Goal: Information Seeking & Learning: Check status

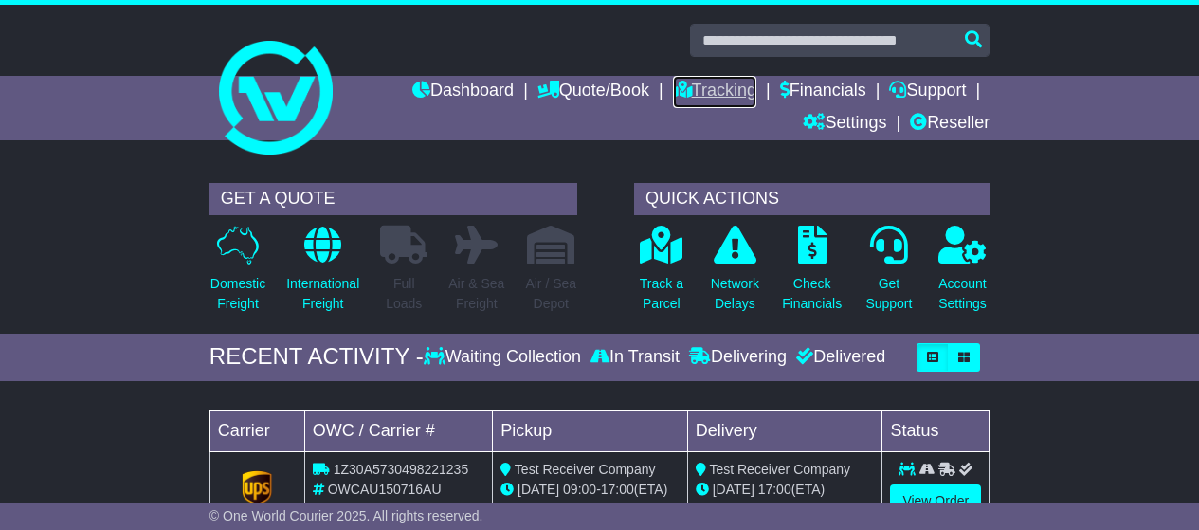
click at [711, 92] on link "Tracking" at bounding box center [714, 92] width 83 height 32
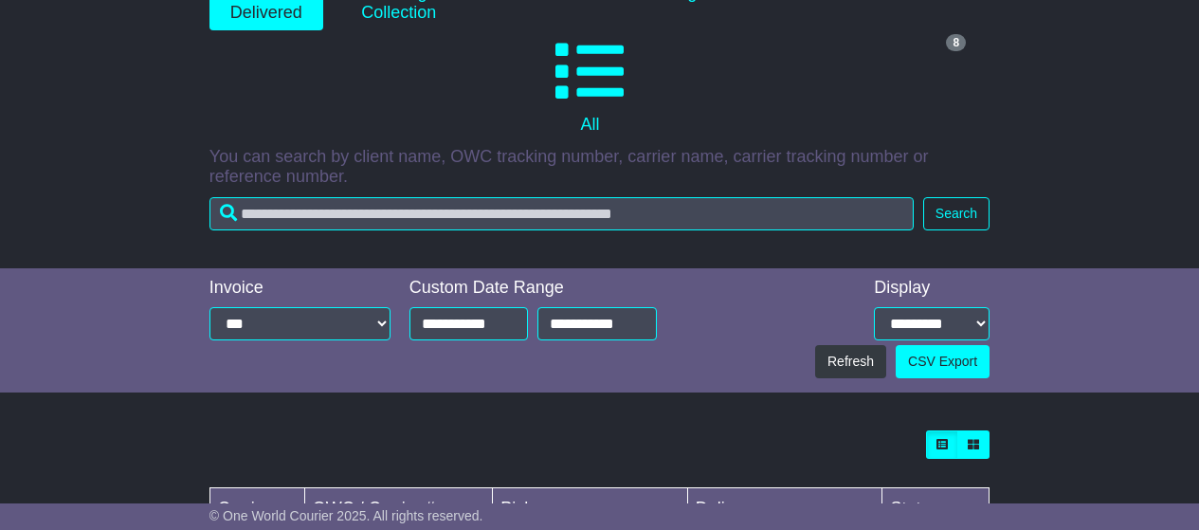
scroll to position [95, 0]
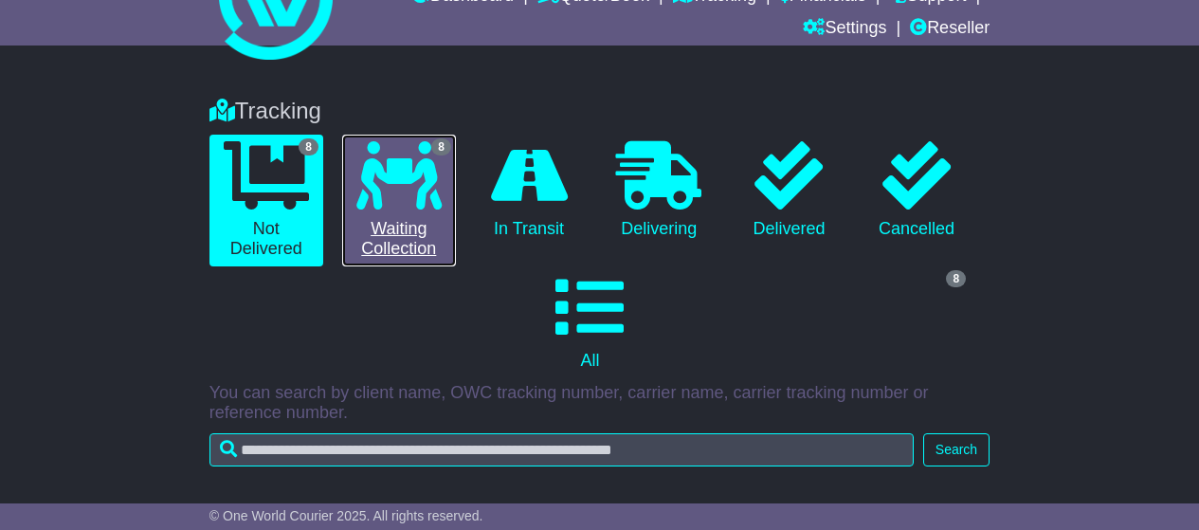
click at [413, 206] on icon at bounding box center [398, 175] width 85 height 68
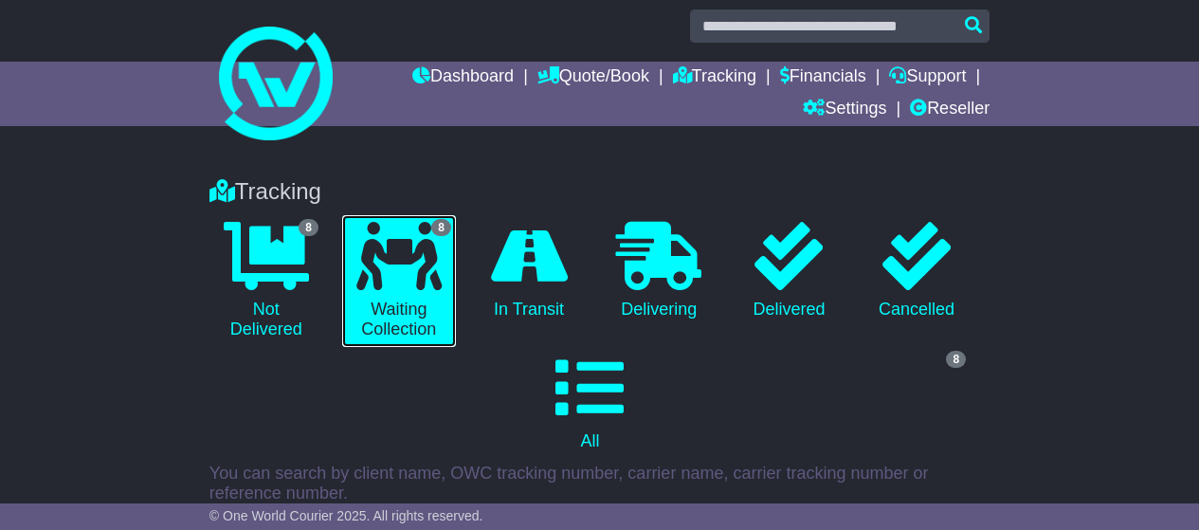
scroll to position [0, 0]
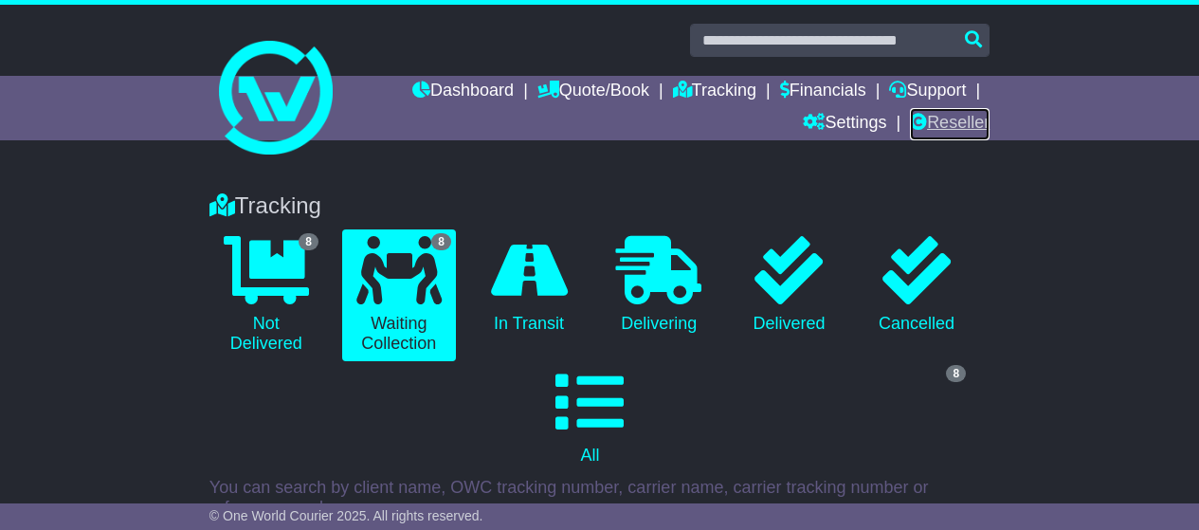
click at [925, 113] on link "Reseller" at bounding box center [950, 124] width 80 height 32
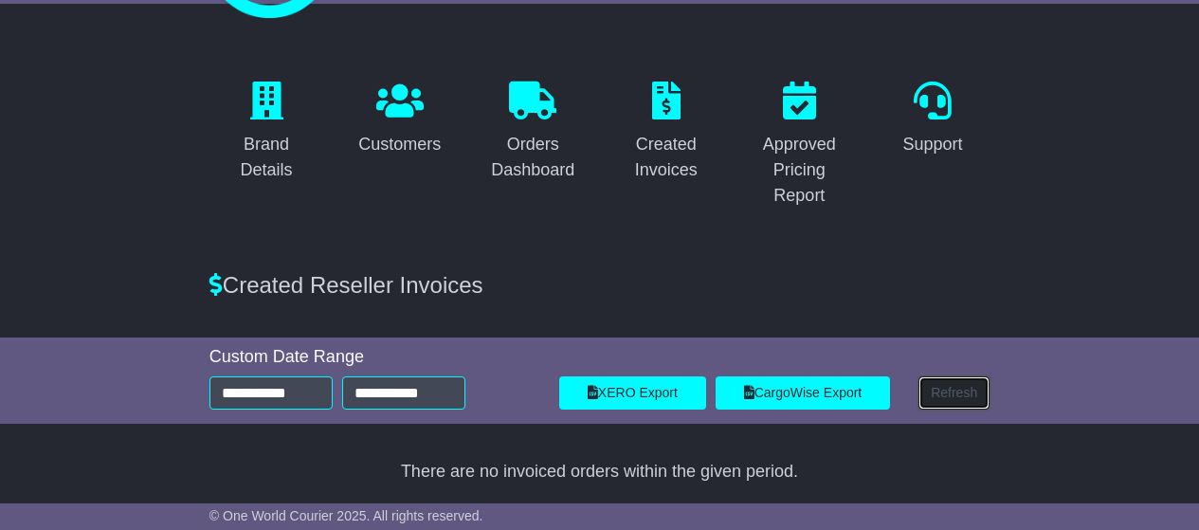
click at [949, 385] on button "Refresh" at bounding box center [953, 392] width 71 height 33
click at [305, 388] on input "**********" at bounding box center [270, 392] width 123 height 33
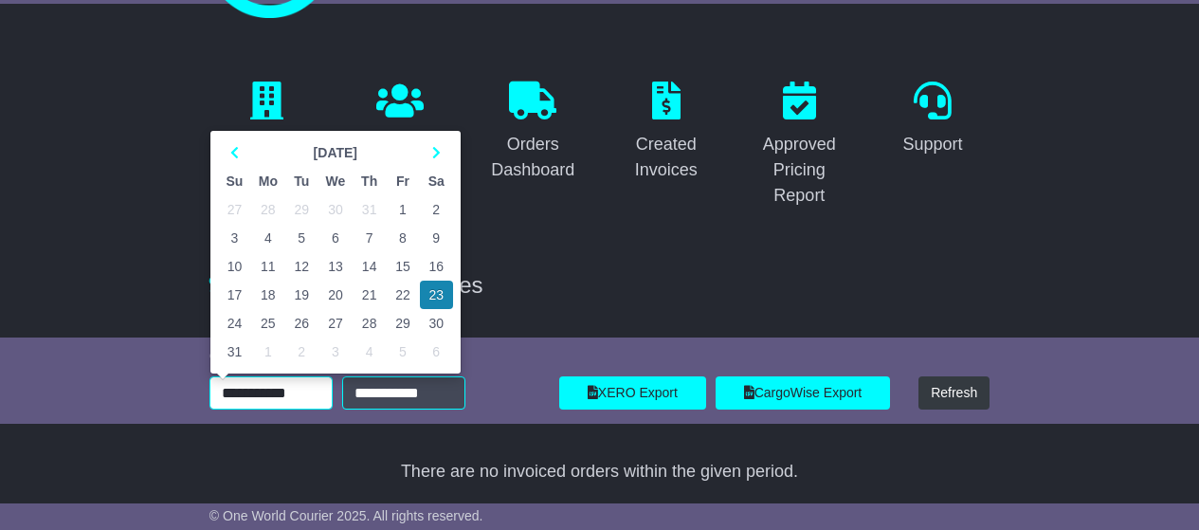
type input "**********"
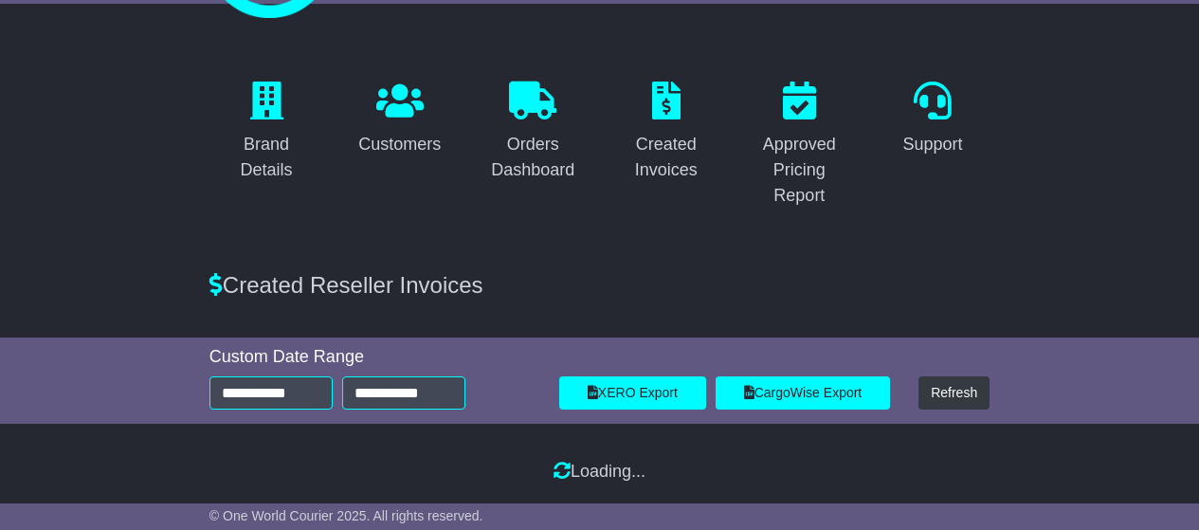
click at [403, 435] on div "Brand Details Customers Orders Dashboard Created Invoices Approved Pricing Repo…" at bounding box center [599, 264] width 1199 height 455
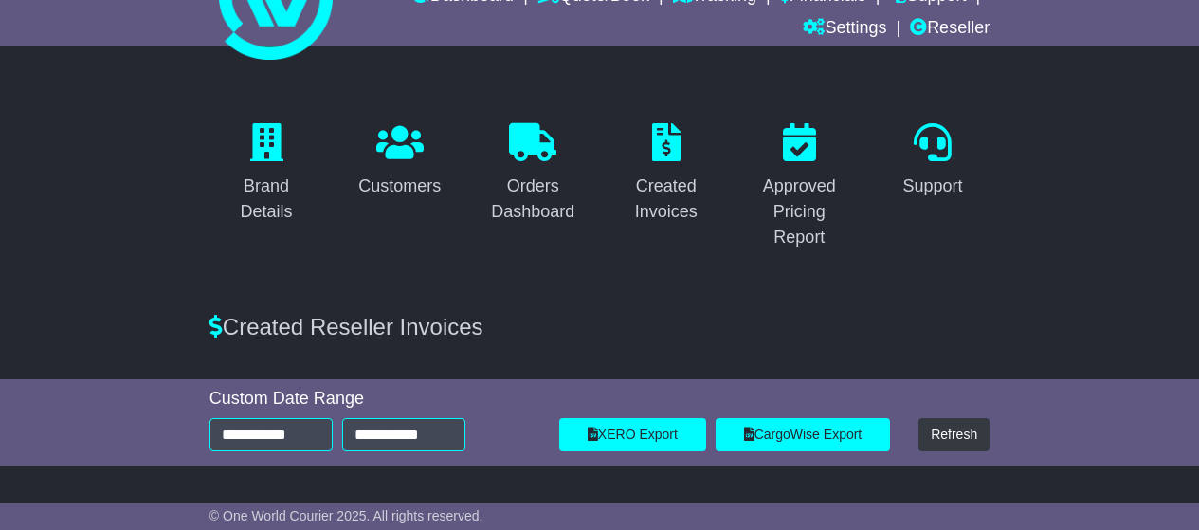
scroll to position [136, 0]
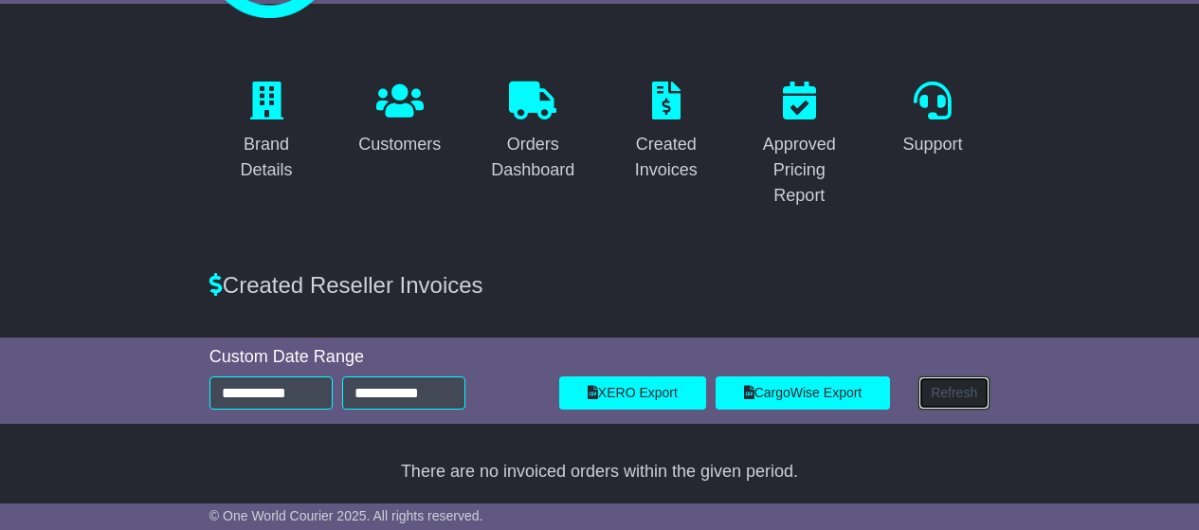
click at [962, 398] on button "Refresh" at bounding box center [953, 392] width 71 height 33
click at [941, 391] on button "Refresh" at bounding box center [953, 392] width 71 height 33
click at [968, 393] on button "Refresh" at bounding box center [953, 392] width 71 height 33
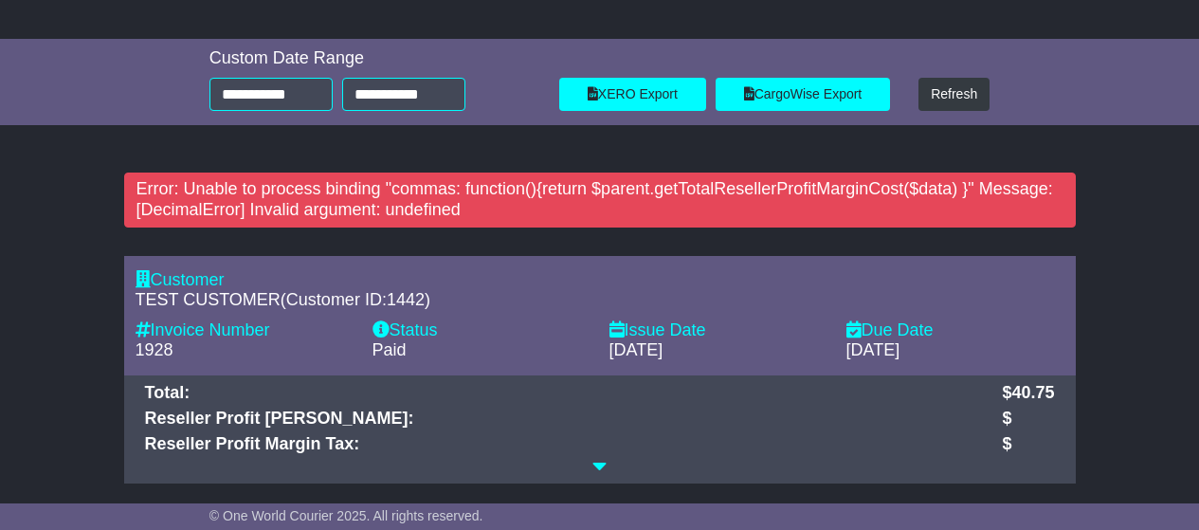
scroll to position [436, 0]
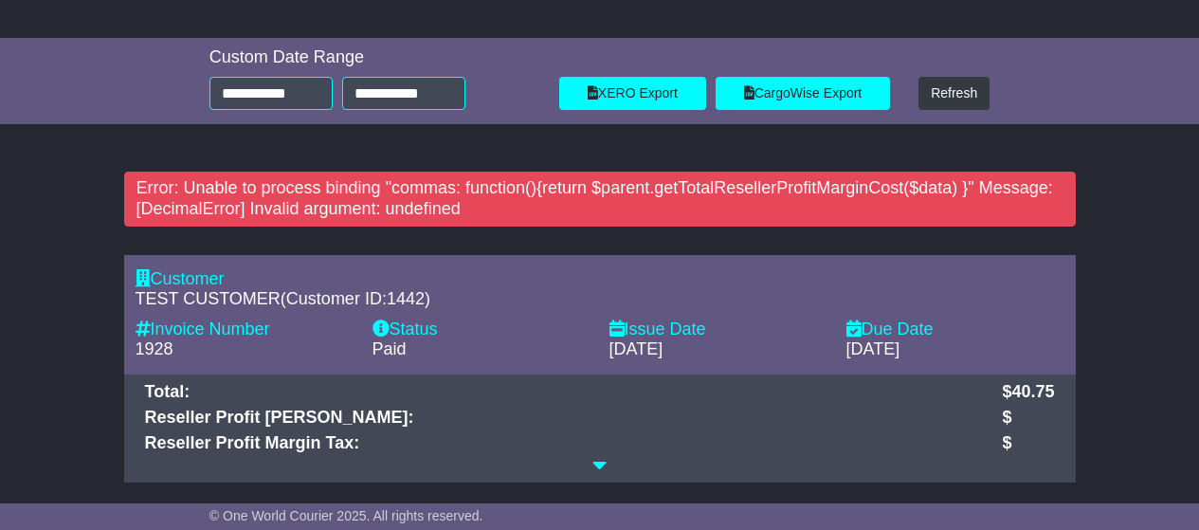
click at [194, 294] on span "TEST CUSTOMER" at bounding box center [207, 298] width 145 height 19
click at [142, 348] on div "1928" at bounding box center [244, 349] width 218 height 21
copy div "1928"
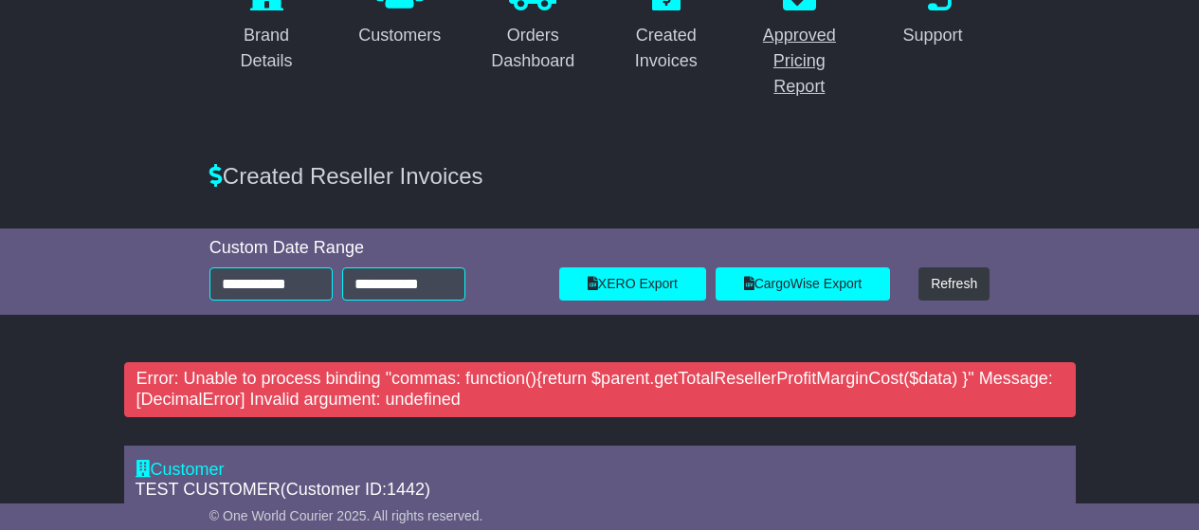
scroll to position [246, 0]
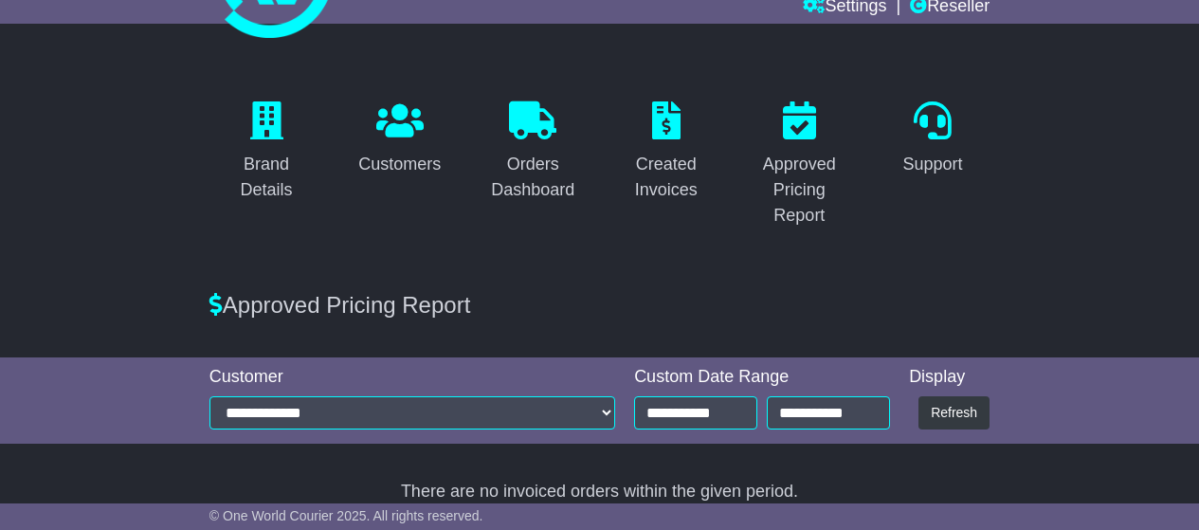
scroll to position [136, 0]
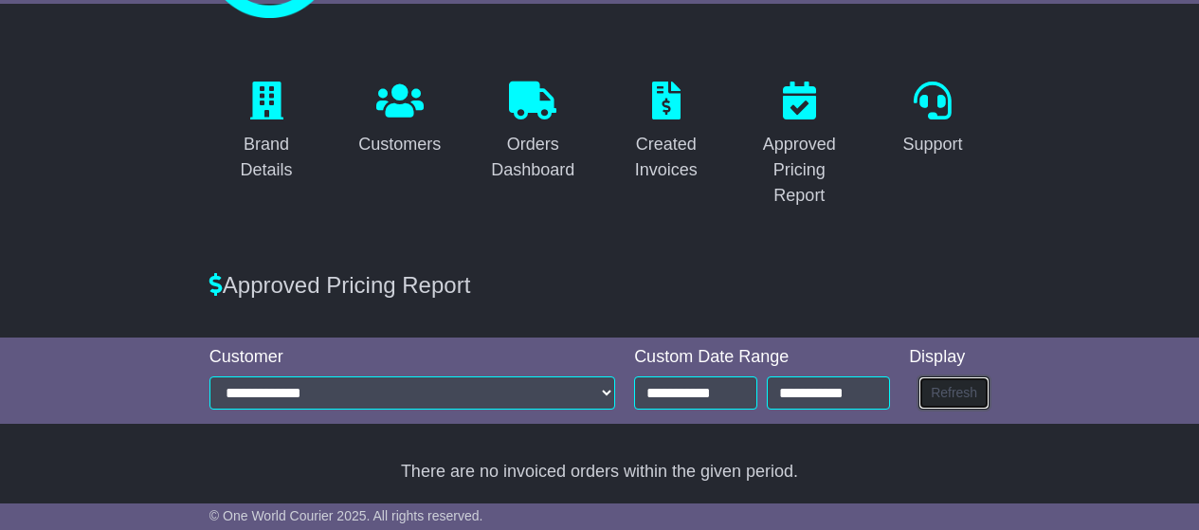
click at [948, 398] on button "Refresh" at bounding box center [953, 392] width 71 height 33
click at [528, 159] on div "Orders Dashboard" at bounding box center [533, 157] width 90 height 51
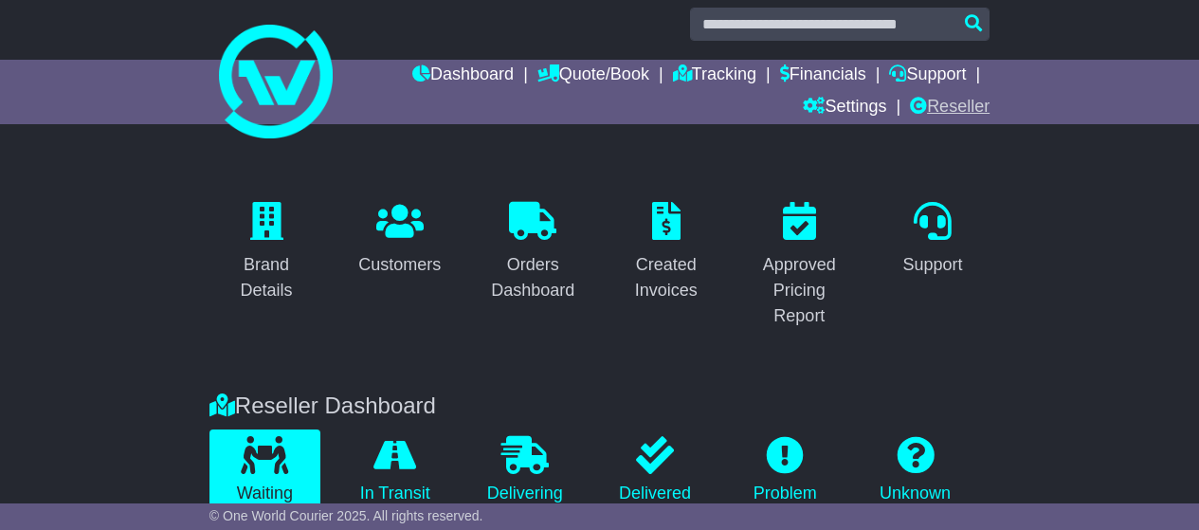
scroll to position [7, 0]
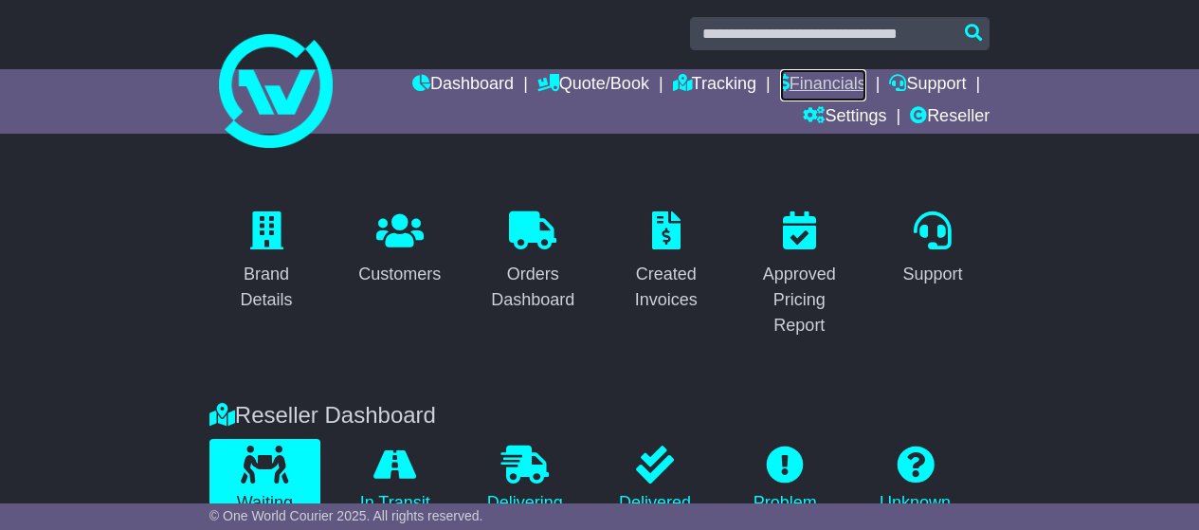
click at [811, 77] on link "Financials" at bounding box center [823, 85] width 86 height 32
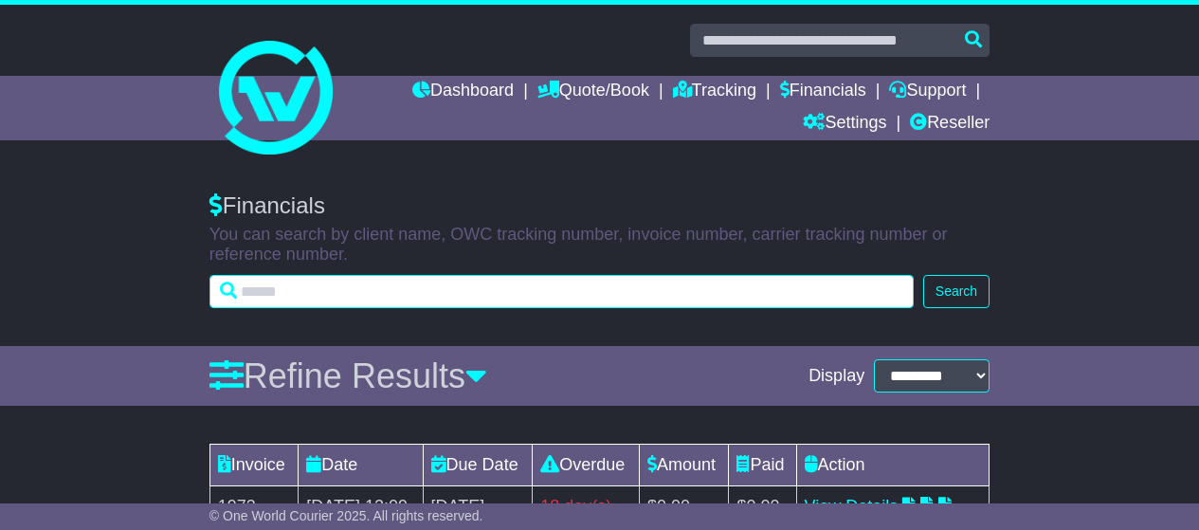
click at [283, 295] on input "text" at bounding box center [561, 291] width 704 height 33
paste input "****"
type input "****"
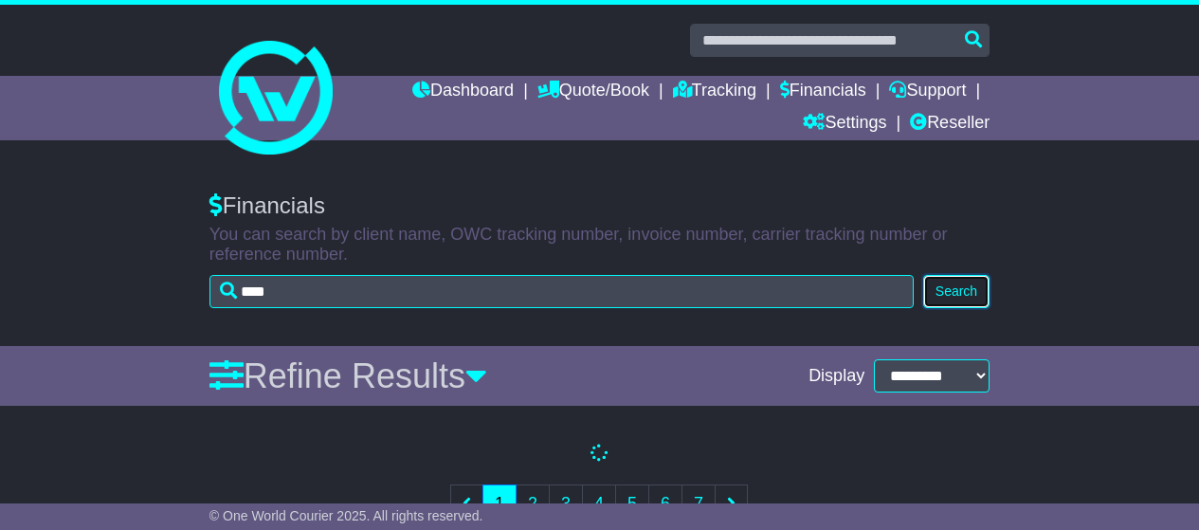
click at [933, 290] on button "Search" at bounding box center [956, 291] width 66 height 33
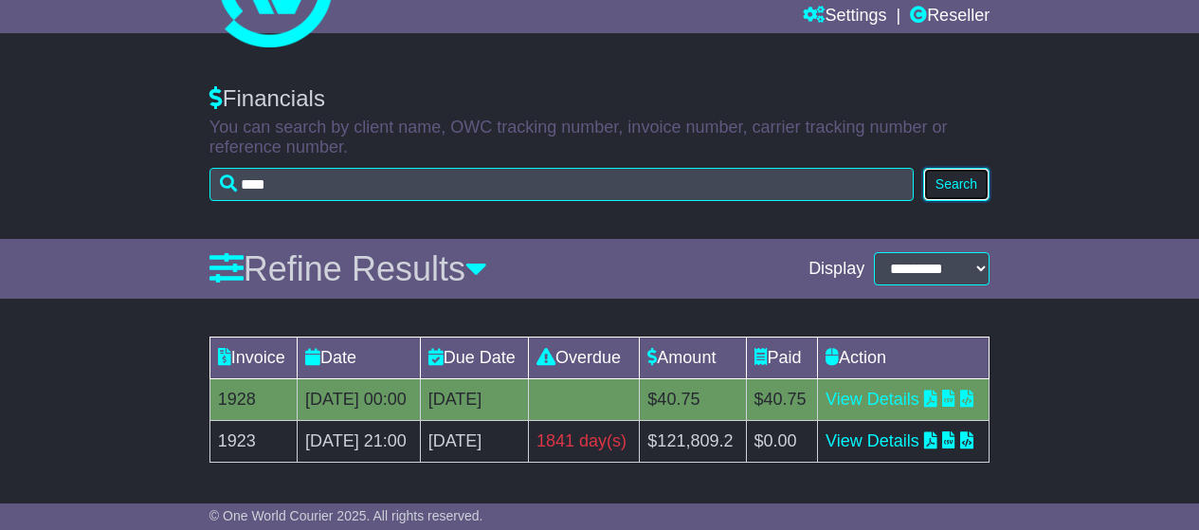
scroll to position [184, 0]
click at [723, 379] on td "$40.75" at bounding box center [693, 400] width 106 height 42
click at [917, 389] on link "View Details" at bounding box center [872, 398] width 94 height 19
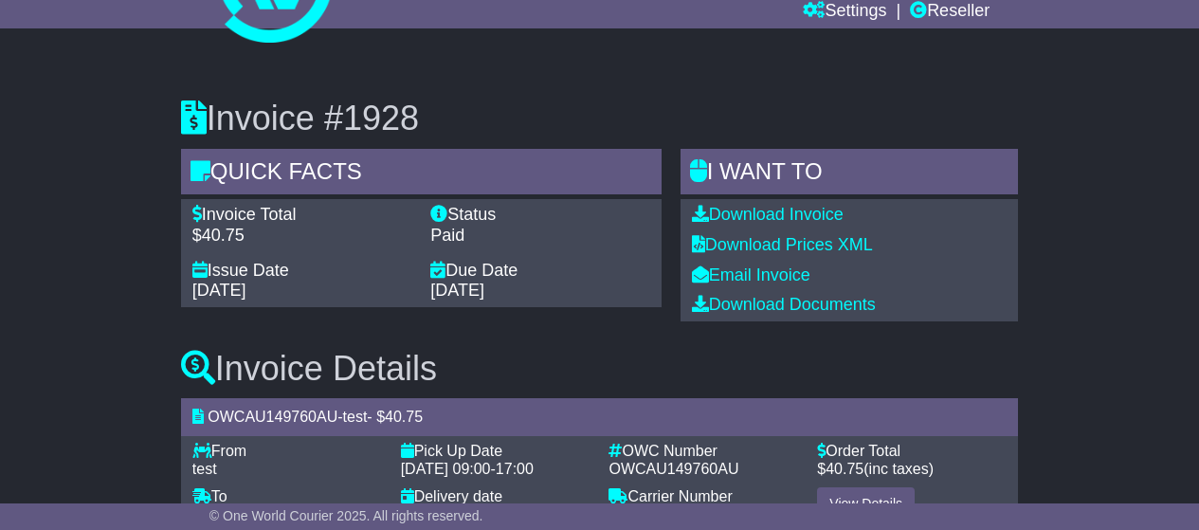
scroll to position [172, 0]
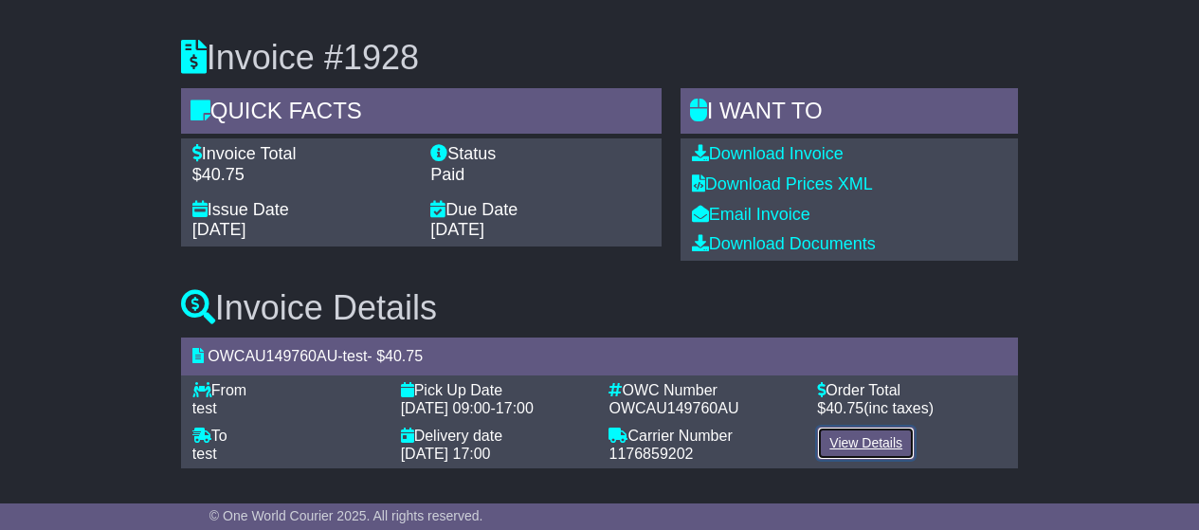
click at [863, 438] on link "View Details" at bounding box center [866, 442] width 98 height 33
